Goal: Task Accomplishment & Management: Complete application form

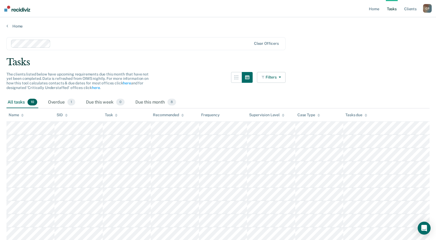
click at [281, 78] on icon "button" at bounding box center [278, 77] width 4 height 4
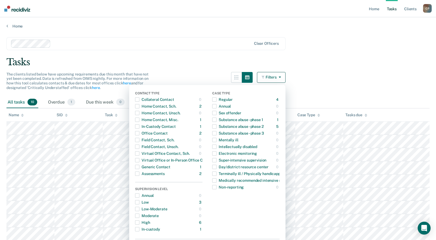
click at [281, 78] on icon "button" at bounding box center [278, 77] width 4 height 4
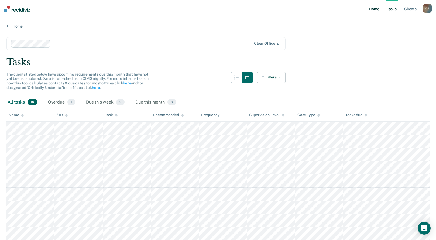
click at [372, 8] on link "Home" at bounding box center [374, 8] width 12 height 17
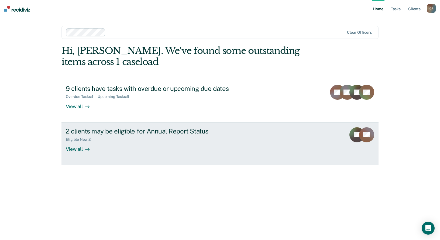
click at [160, 147] on div "2 clients may be eligible for Annual Report Status Eligible Now : 2 View all" at bounding box center [167, 139] width 202 height 25
